Goal: Task Accomplishment & Management: Manage account settings

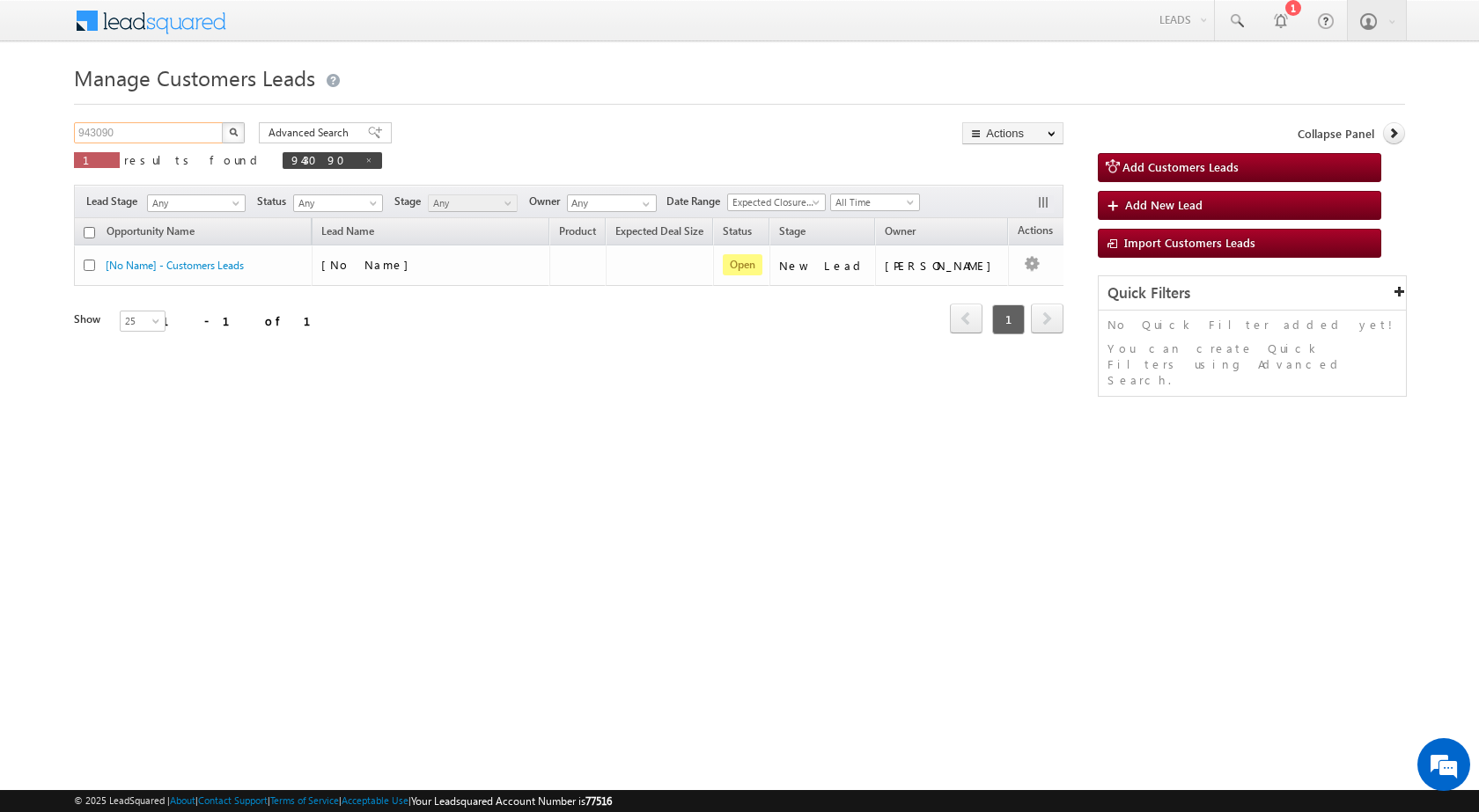
click at [142, 127] on input "943090" at bounding box center [149, 132] width 151 height 21
click at [136, 136] on input "943090" at bounding box center [149, 132] width 151 height 21
click at [116, 131] on input "943090" at bounding box center [149, 132] width 151 height 21
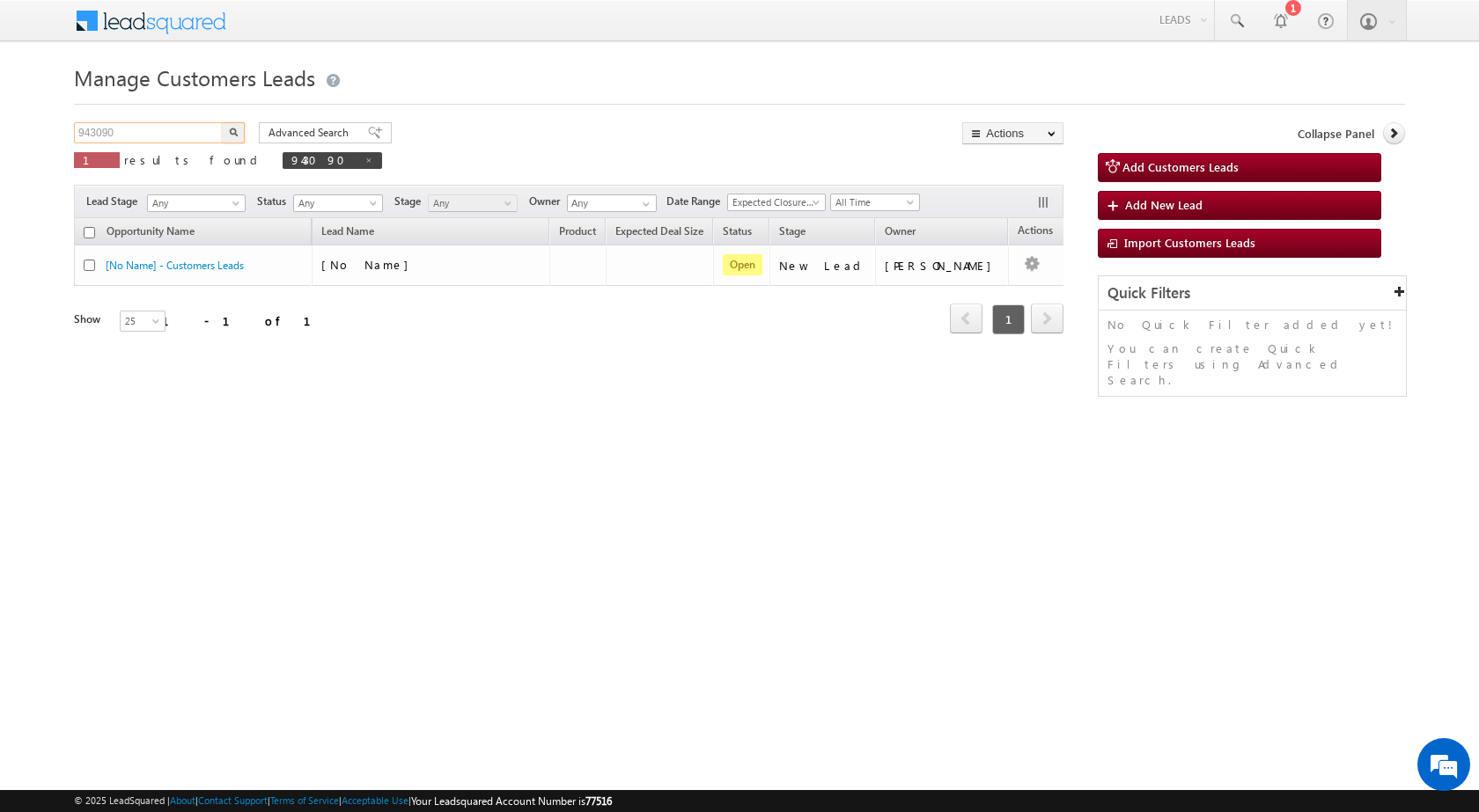
click at [116, 131] on input "943090" at bounding box center [149, 132] width 151 height 21
paste input "4403"
type input "944403"
click at [241, 130] on button "button" at bounding box center [233, 132] width 23 height 21
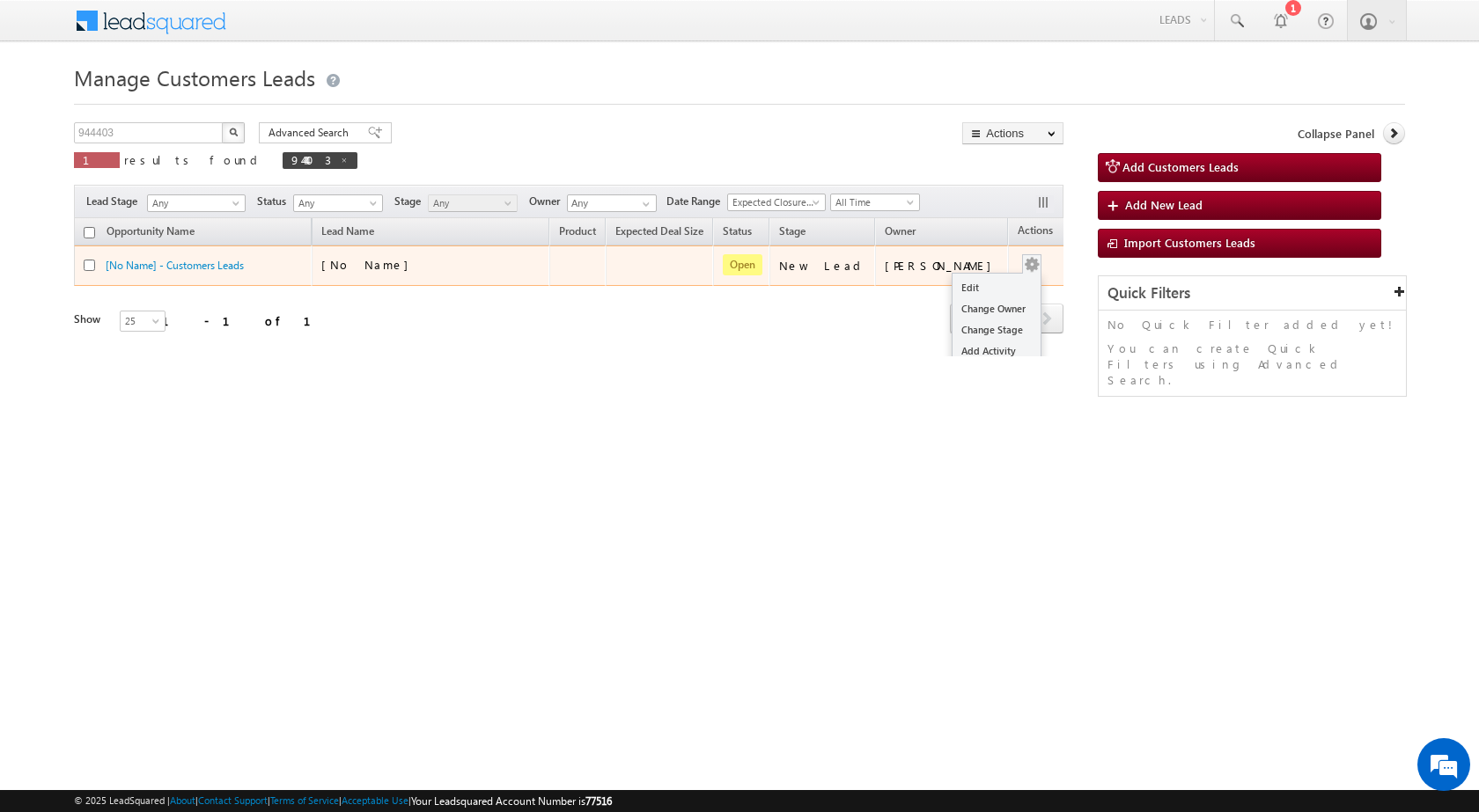
click at [1018, 260] on div "Edit Change Owner Change Stage Add Activity Add Task Delete" at bounding box center [1032, 265] width 28 height 23
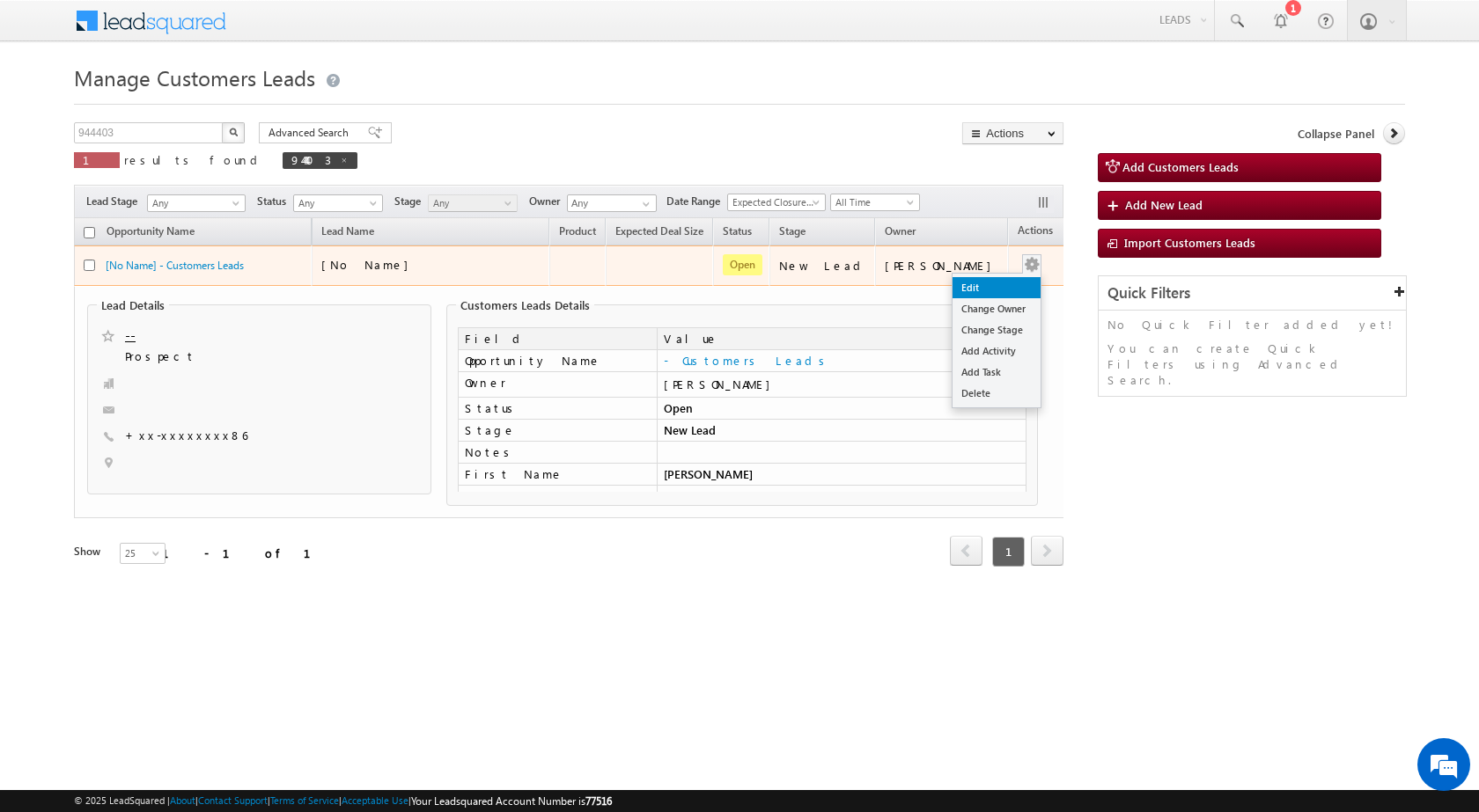
click at [966, 293] on link "Edit" at bounding box center [996, 287] width 88 height 21
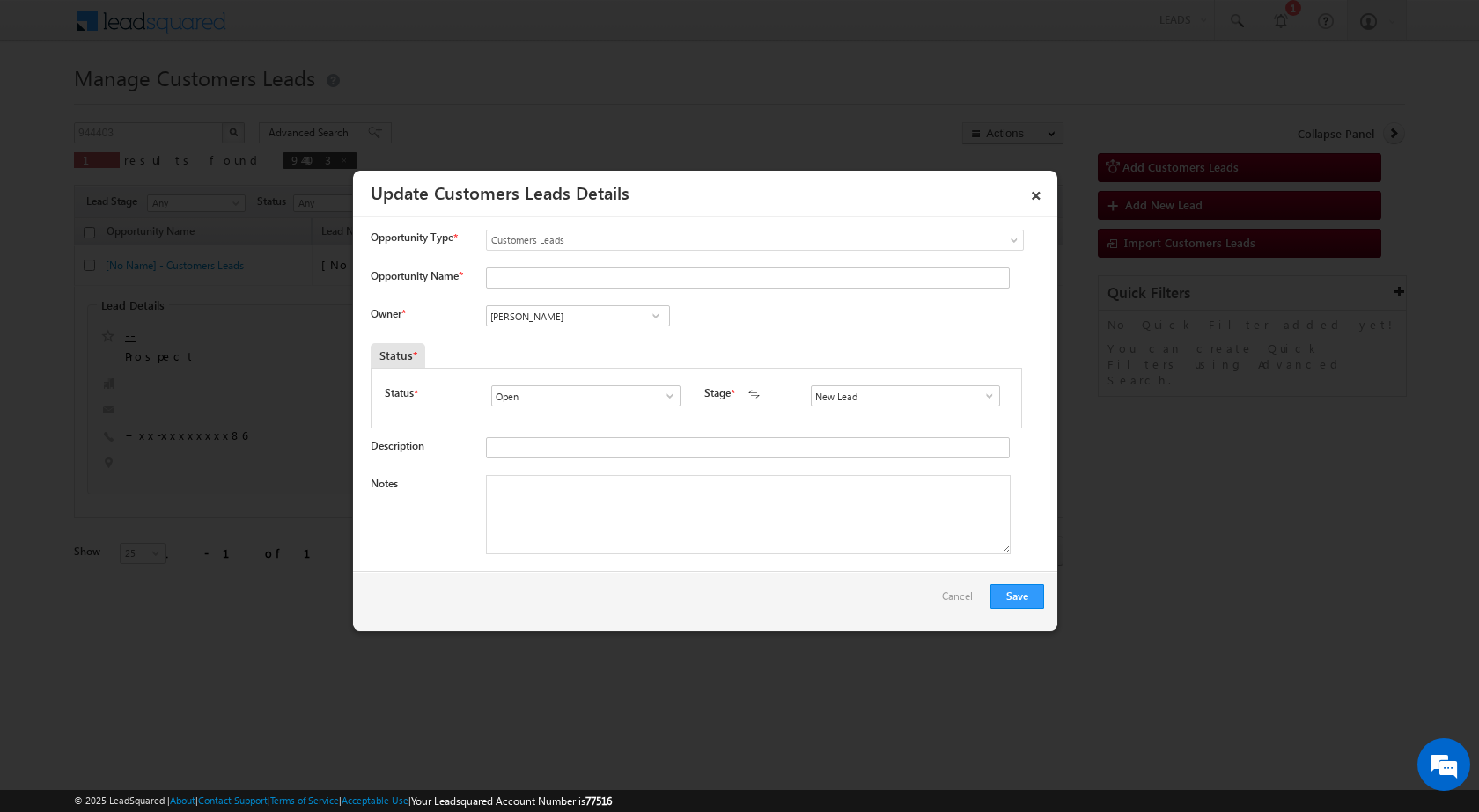
scroll to position [264, 0]
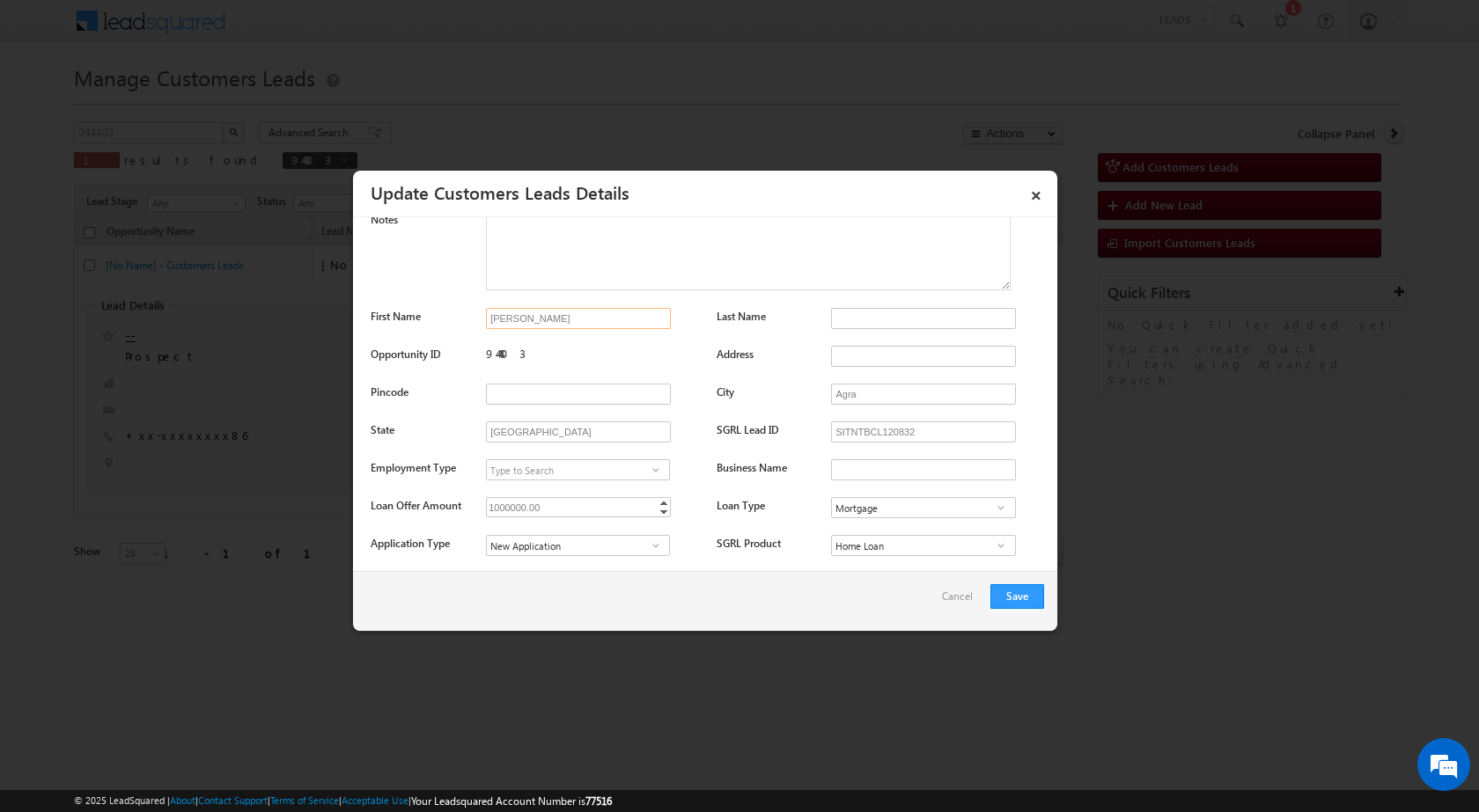
click at [523, 312] on input "[PERSON_NAME]" at bounding box center [578, 318] width 185 height 21
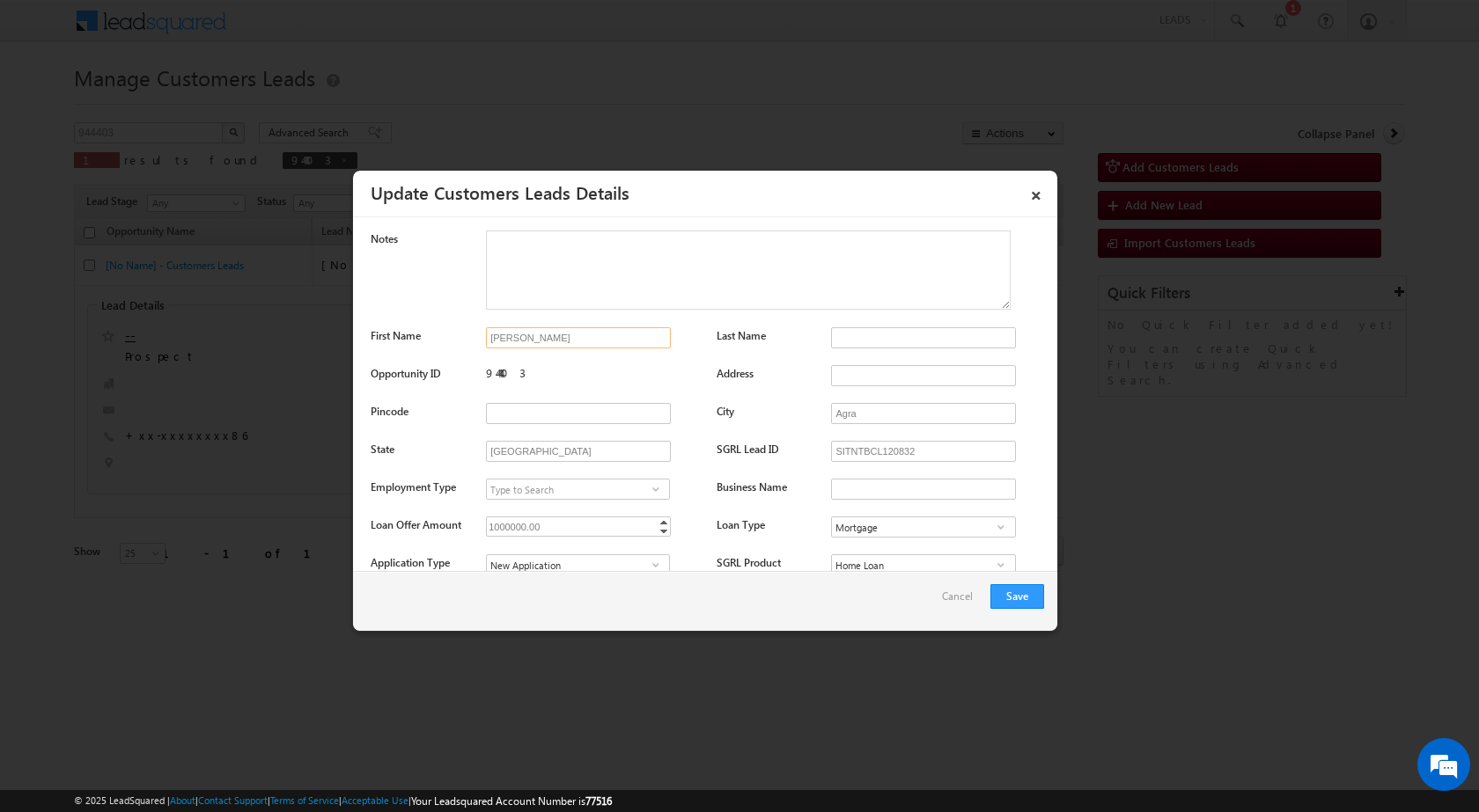
scroll to position [0, 0]
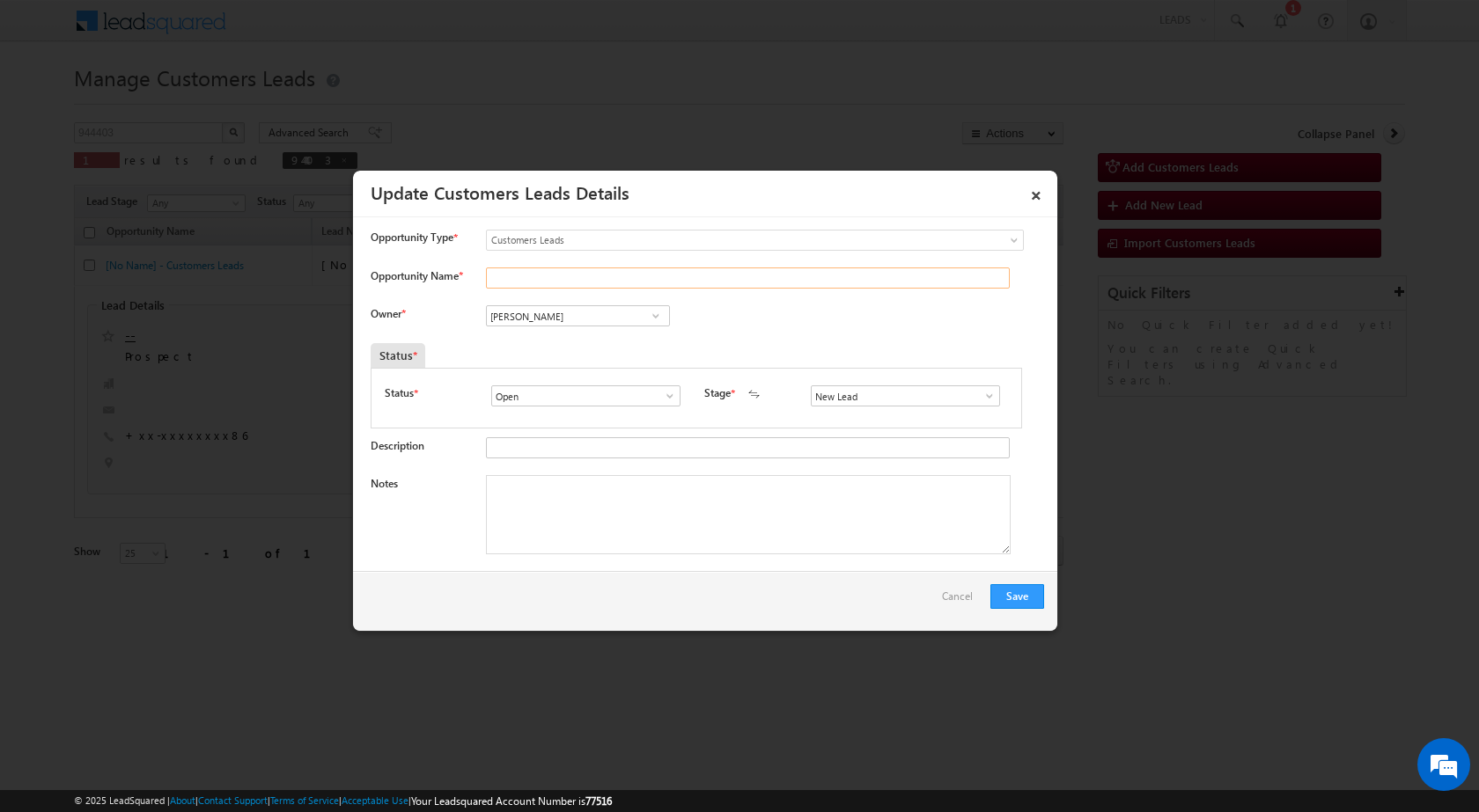
click at [540, 275] on input "Opportunity Name *" at bounding box center [748, 278] width 524 height 21
paste input "[PERSON_NAME]"
type input "[PERSON_NAME]"
click at [990, 396] on input "New Lead" at bounding box center [905, 396] width 189 height 21
click at [987, 396] on span at bounding box center [990, 396] width 18 height 14
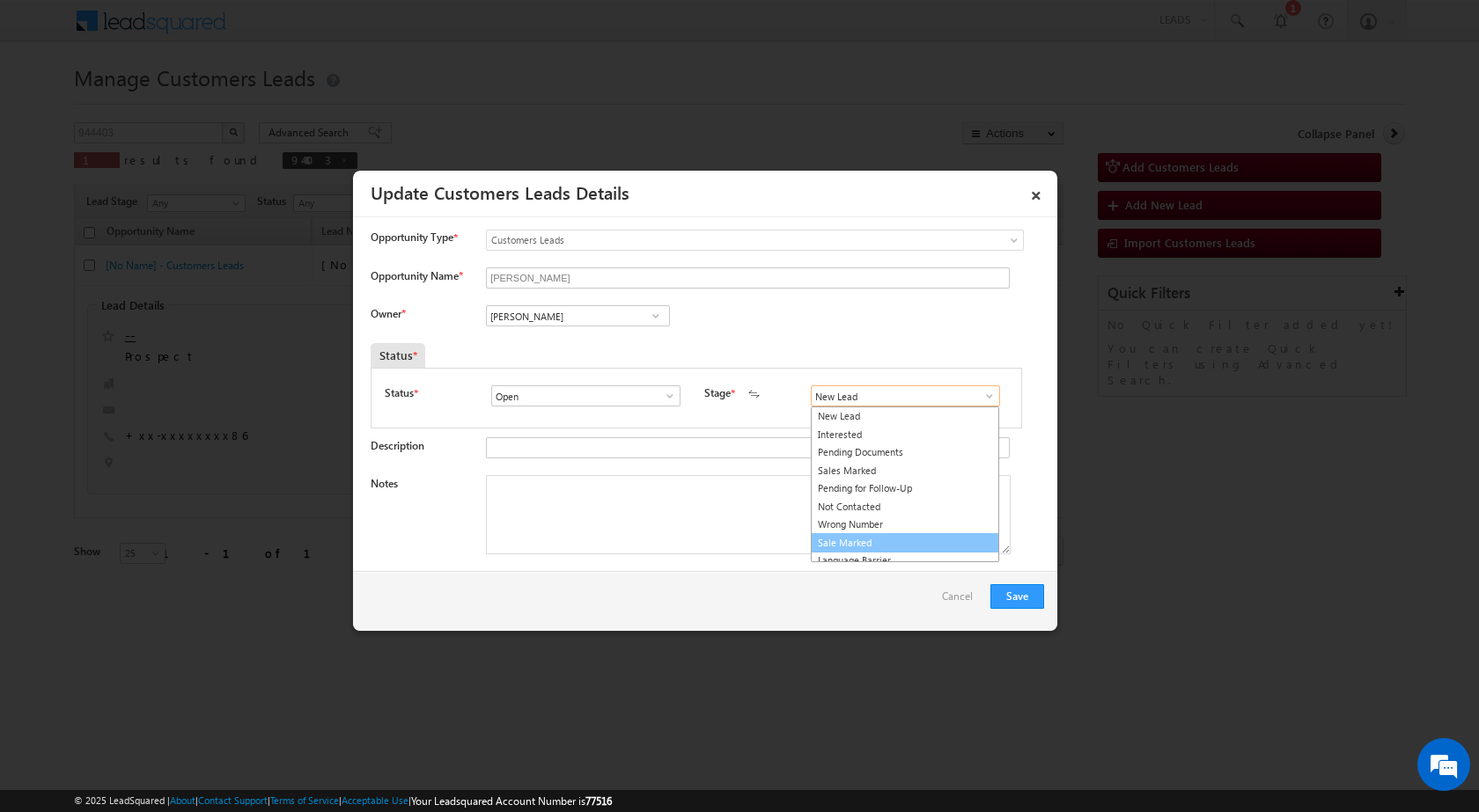
click at [862, 538] on link "Sale Marked" at bounding box center [905, 543] width 188 height 20
type input "Sale Marked"
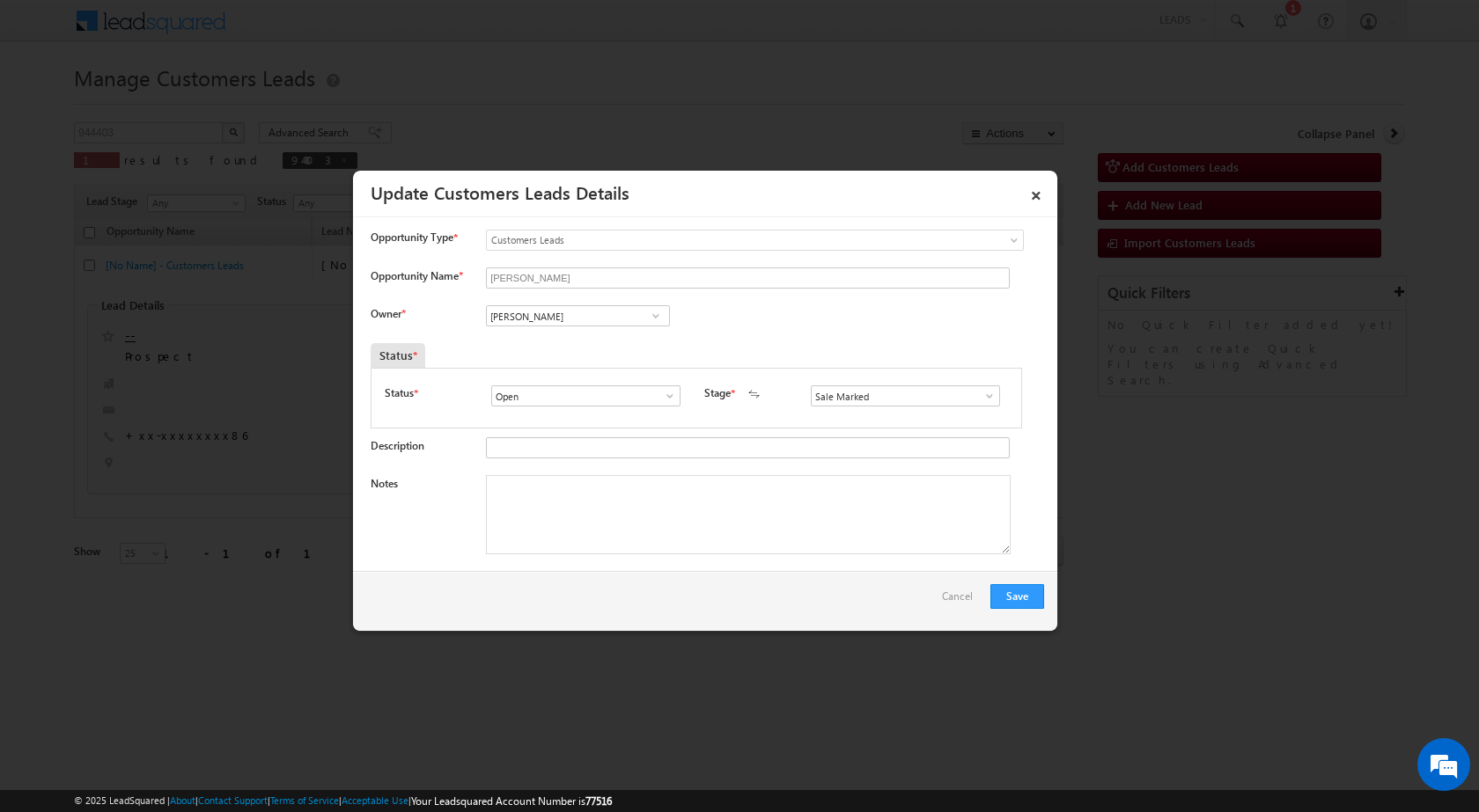
click at [748, 348] on div "Status *" at bounding box center [612, 355] width 483 height 25
click at [543, 529] on textarea "Notes" at bounding box center [748, 514] width 525 height 79
paste textarea "944403 - VB_Interested - [PERSON_NAME] - 9568468786 - PURCHASE - AGRA 282001 - …"
type textarea "944403 - VB_Interested - [PERSON_NAME] - 9568468786 - PURCHASE - AGRA 282001 - …"
click at [762, 330] on div "Owner * Vikas Halwai Vikas Halwai Vikas Halwai" at bounding box center [707, 319] width 673 height 29
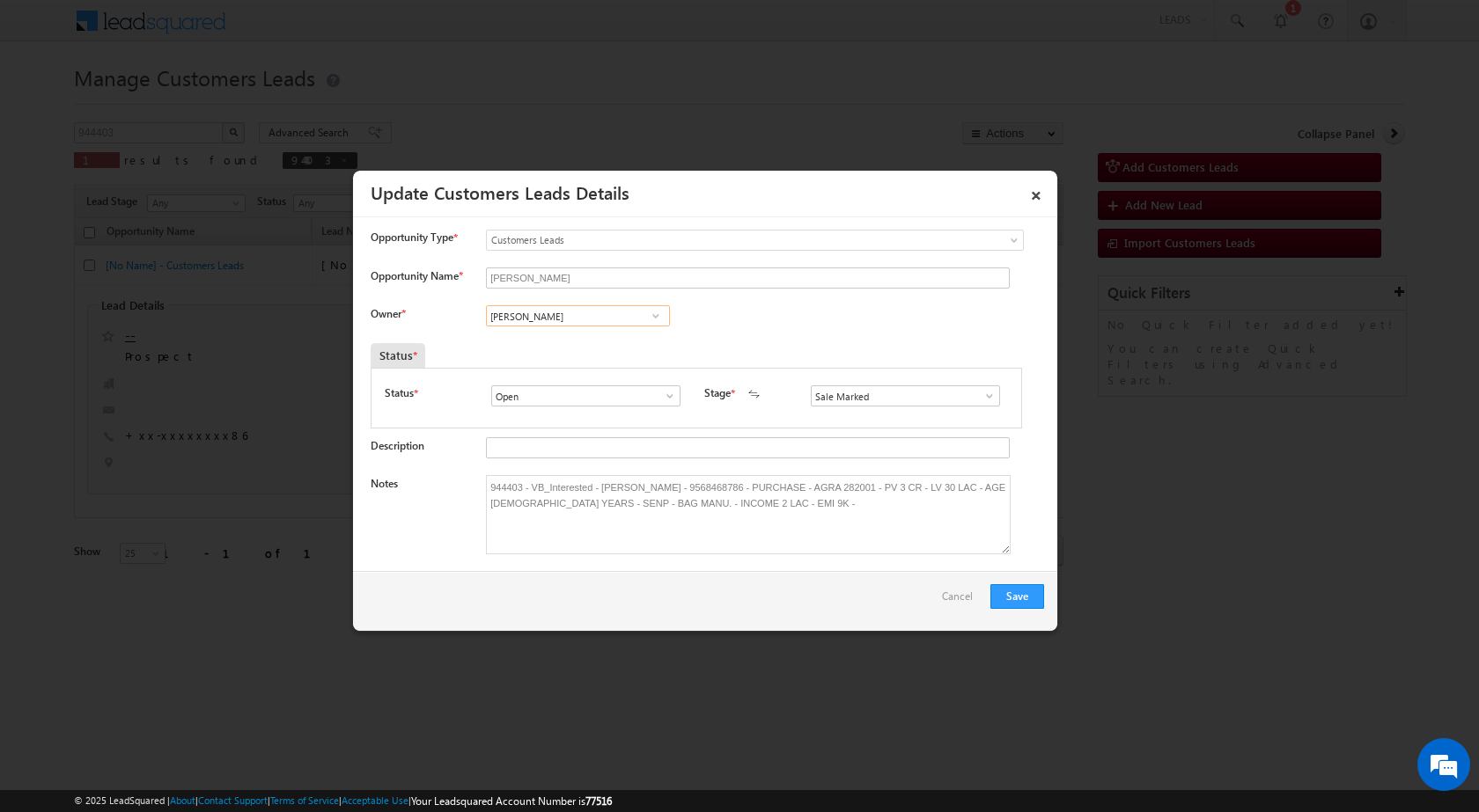
click at [547, 316] on input "[PERSON_NAME]" at bounding box center [578, 315] width 184 height 21
paste input "[EMAIL_ADDRESS][PERSON_NAME][DOMAIN_NAME]"
click at [563, 352] on span "[EMAIL_ADDRESS][PERSON_NAME][DOMAIN_NAME]" at bounding box center [572, 350] width 158 height 13
type input "[PERSON_NAME]"
click at [787, 319] on div "Owner * Vikas Halwai Vikas Halwai Vikas [GEOGRAPHIC_DATA][PERSON_NAME][PERSON_N…" at bounding box center [707, 319] width 673 height 29
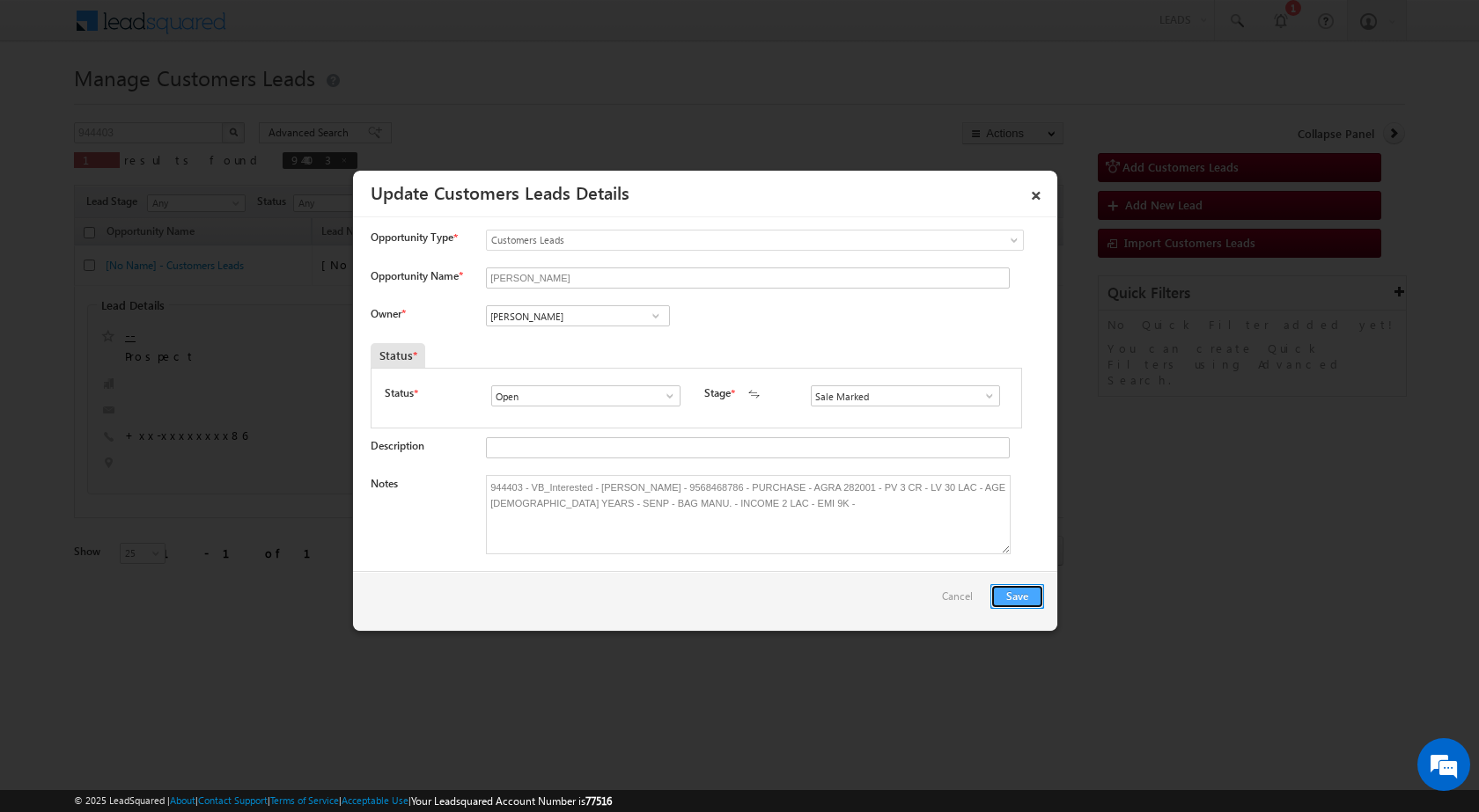
click at [1003, 602] on button "Save" at bounding box center [1017, 596] width 54 height 25
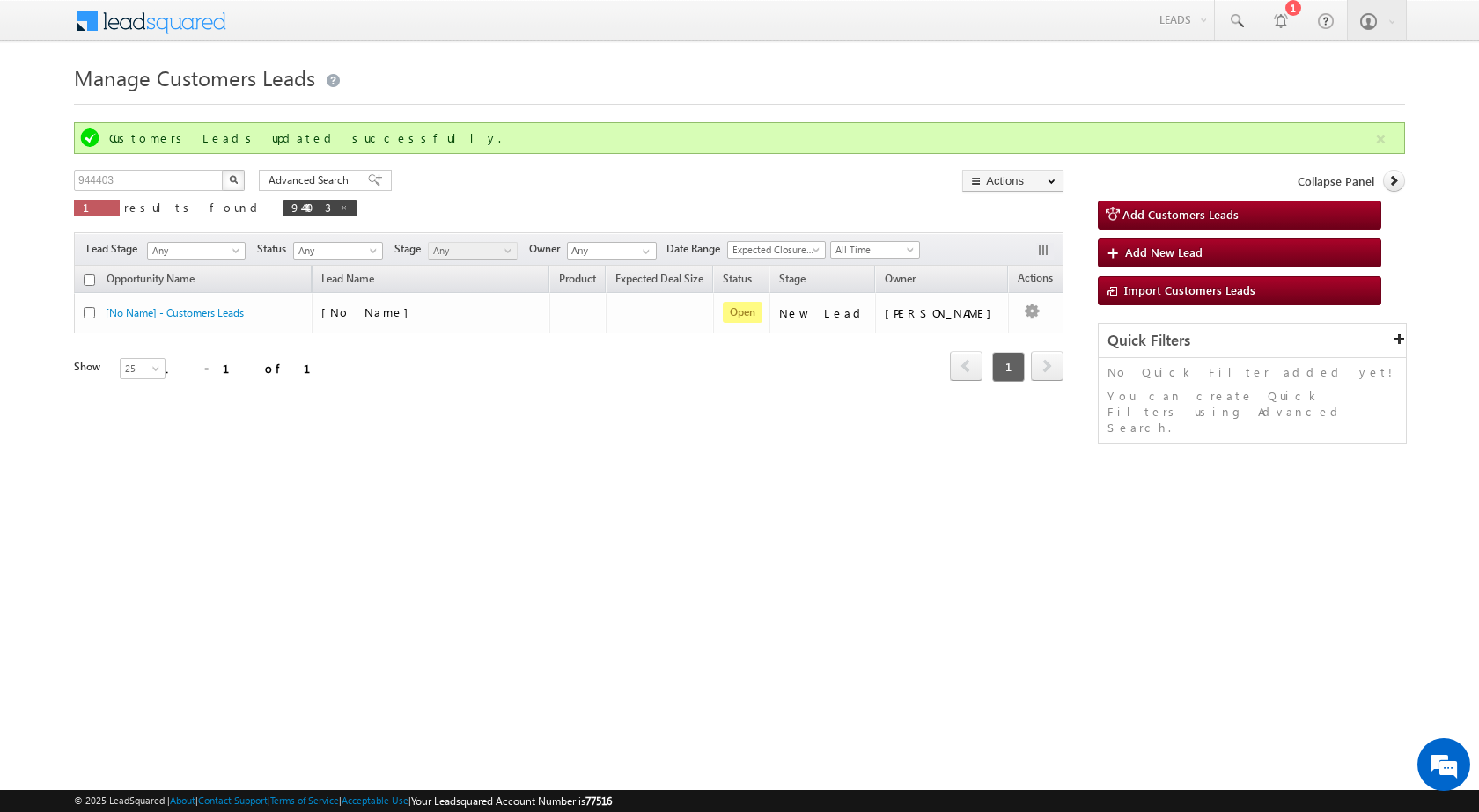
click at [342, 523] on html "Menu [PERSON_NAME] sitar a8@ks erve." at bounding box center [739, 271] width 1479 height 543
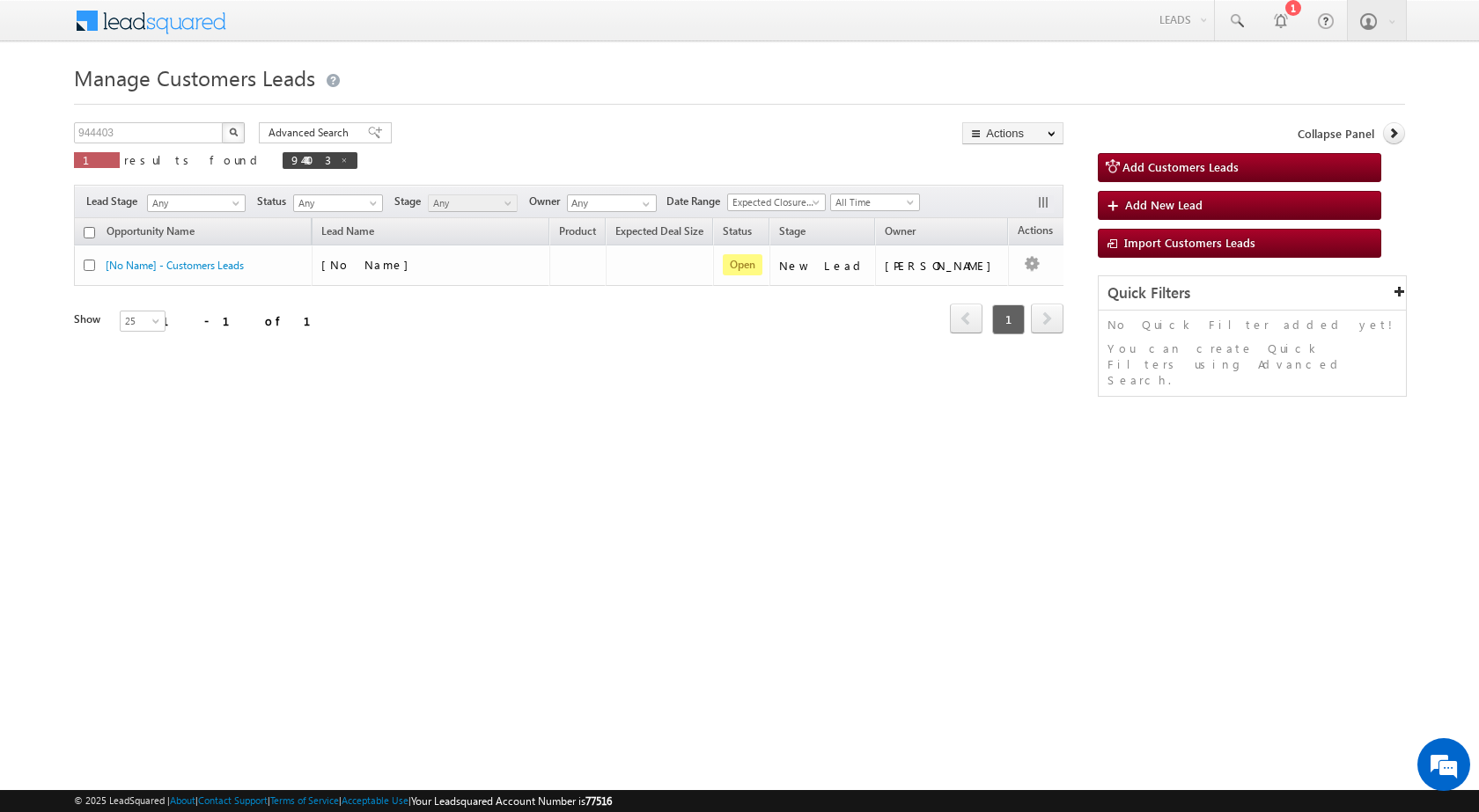
click at [401, 98] on div at bounding box center [739, 98] width 1331 height 11
